Goal: Information Seeking & Learning: Learn about a topic

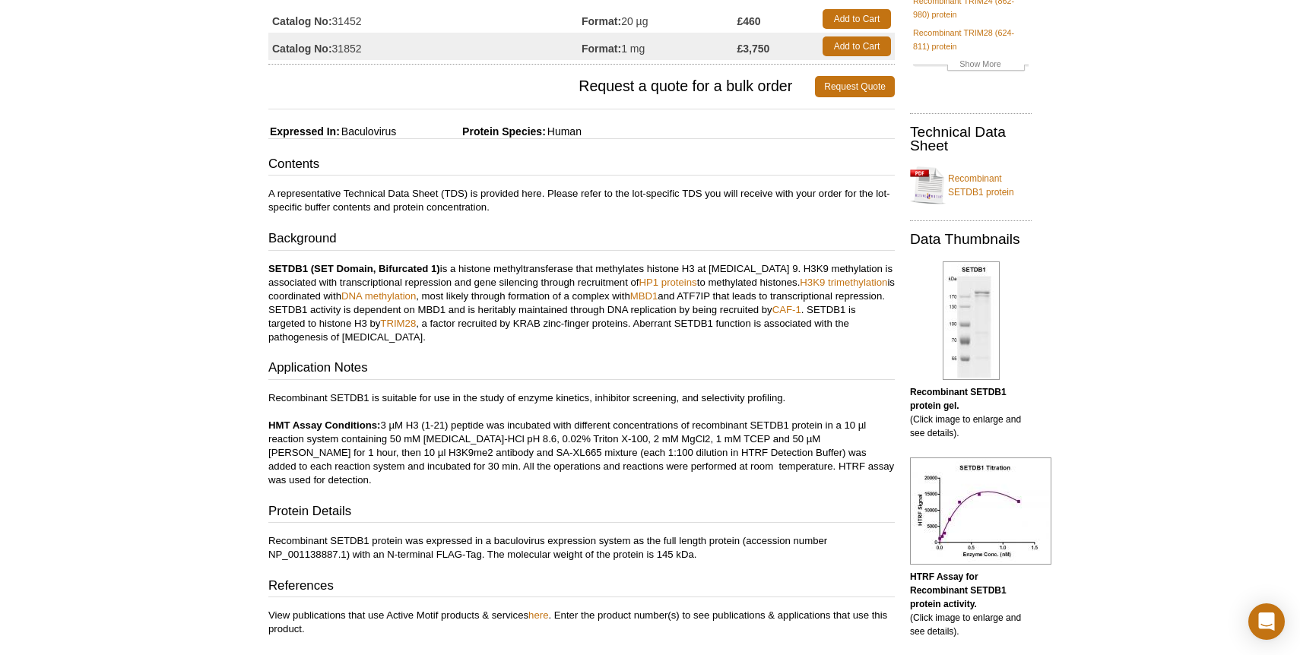
scroll to position [173, 0]
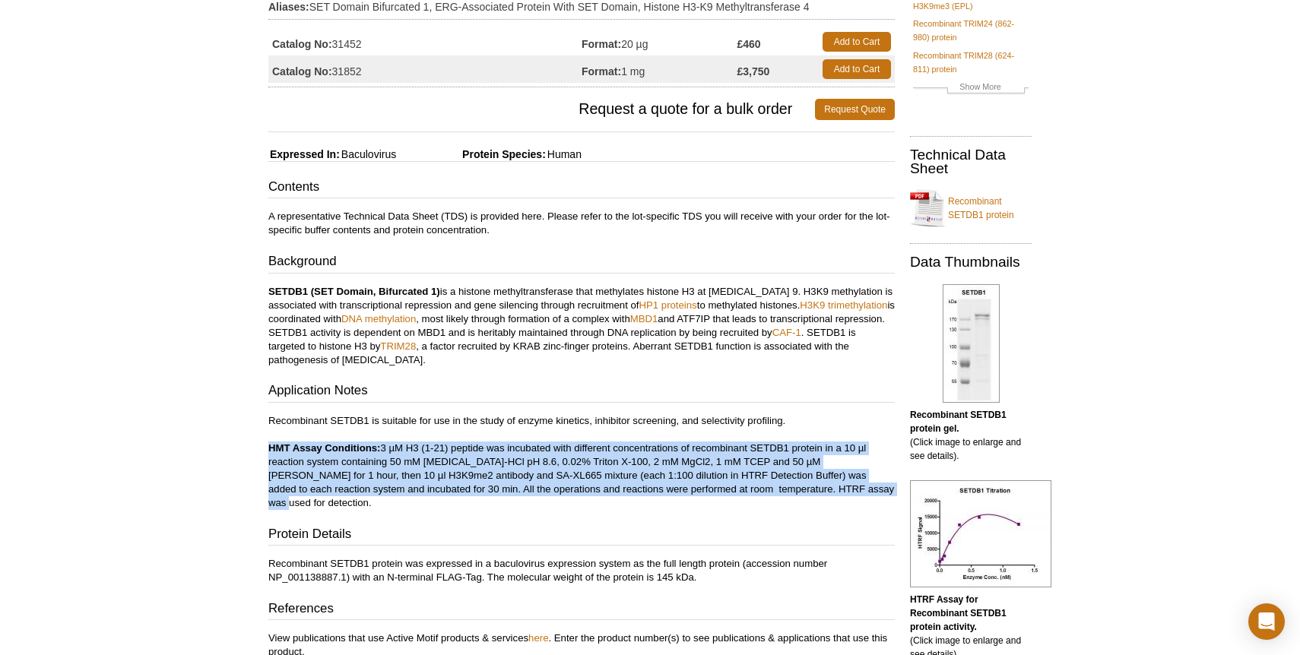
drag, startPoint x: 270, startPoint y: 450, endPoint x: 800, endPoint y: 486, distance: 531.1
click at [800, 486] on p "Recombinant SETDB1 is suitable for use in the study of enzyme kinetics, inhibit…" at bounding box center [581, 462] width 626 height 96
copy p "HMT Assay Conditions: 3 µM H3 (1-21) peptide was incubated with different conce…"
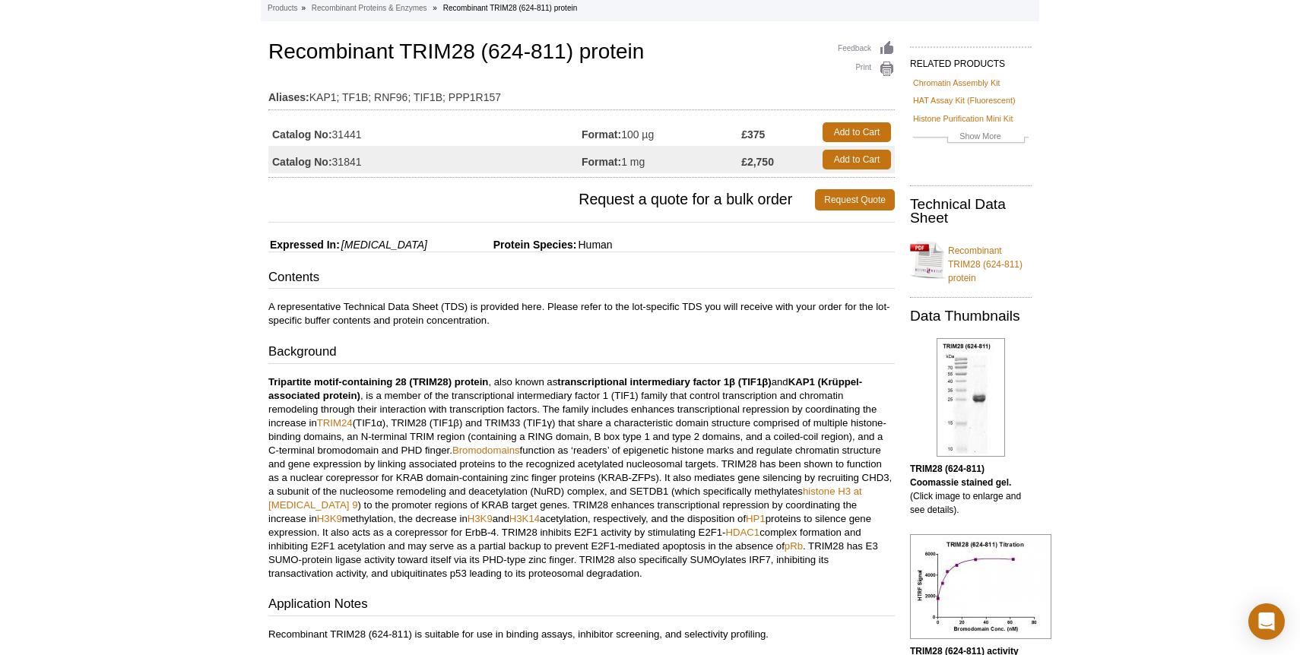
scroll to position [173, 0]
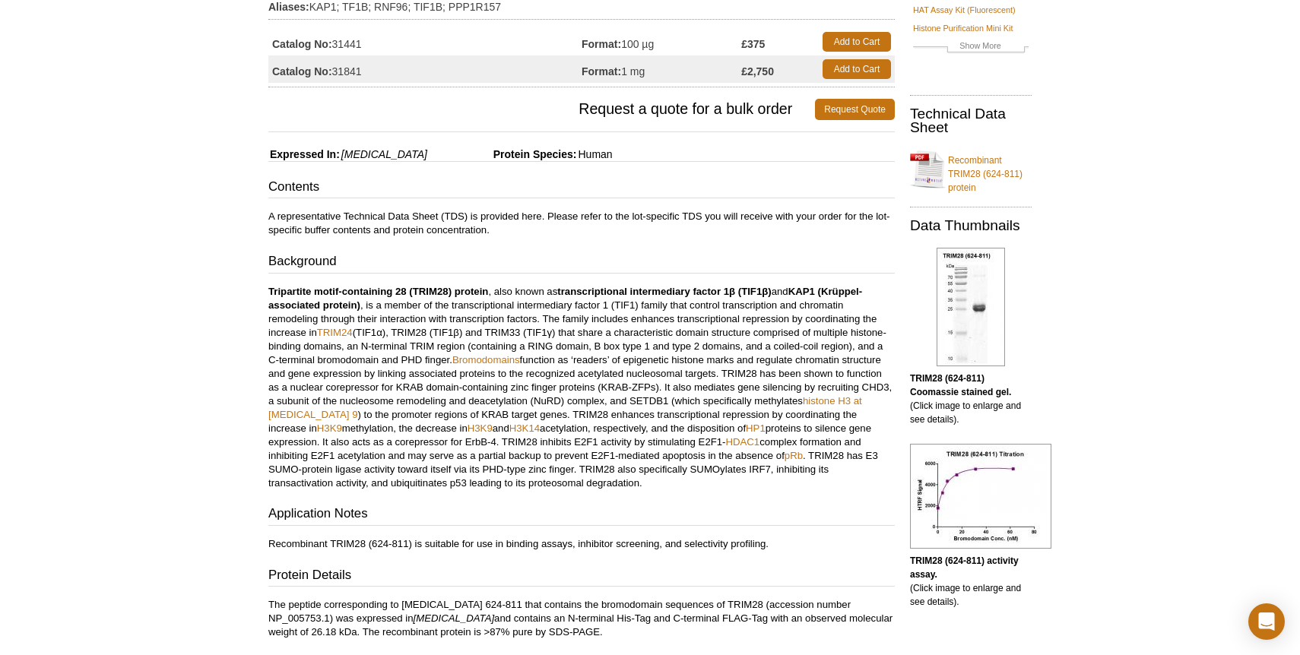
click at [566, 407] on p "Tripartite motif-containing 28 (TRIM28) protein , also known as transcriptional…" at bounding box center [581, 387] width 626 height 205
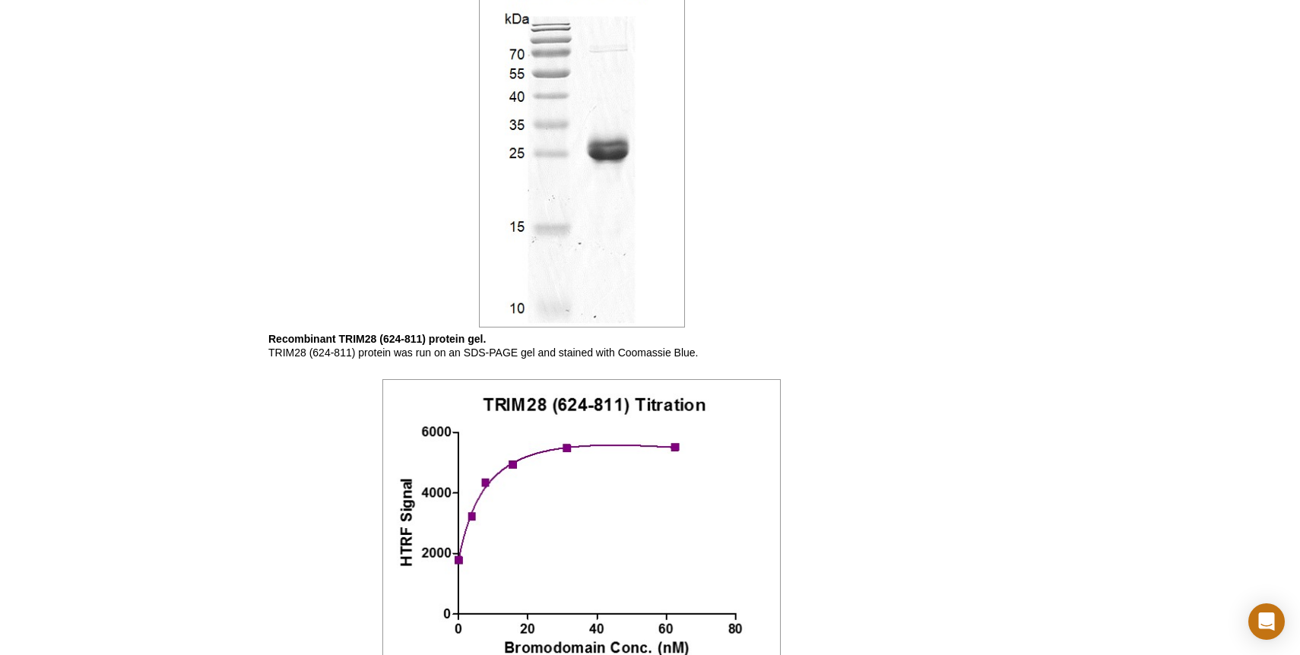
scroll to position [1223, 0]
